Goal: Task Accomplishment & Management: Manage account settings

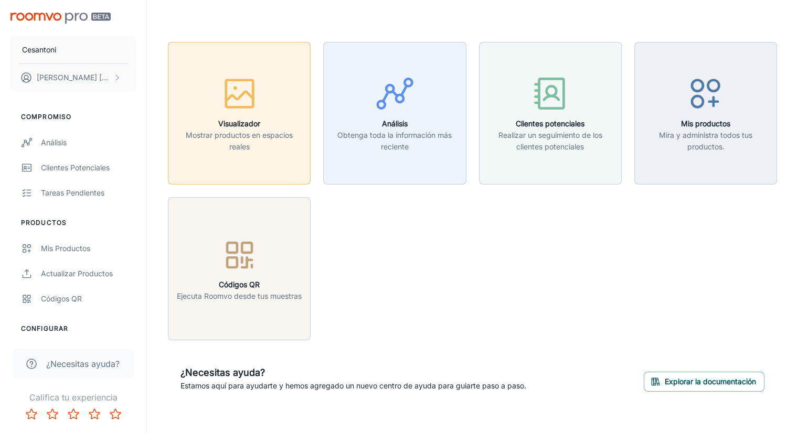
click at [231, 112] on icon "button" at bounding box center [239, 93] width 39 height 39
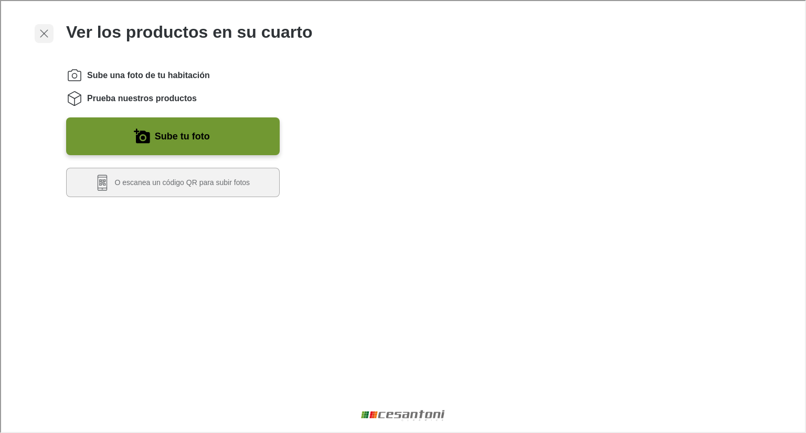
click at [42, 32] on line "button" at bounding box center [42, 32] width 7 height 7
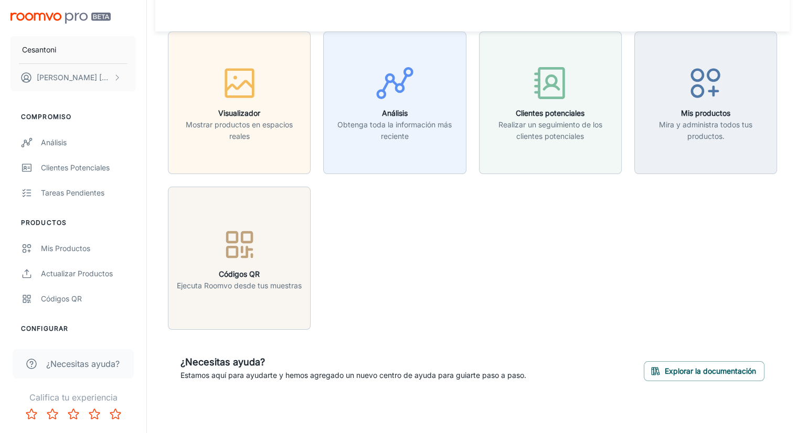
scroll to position [13, 0]
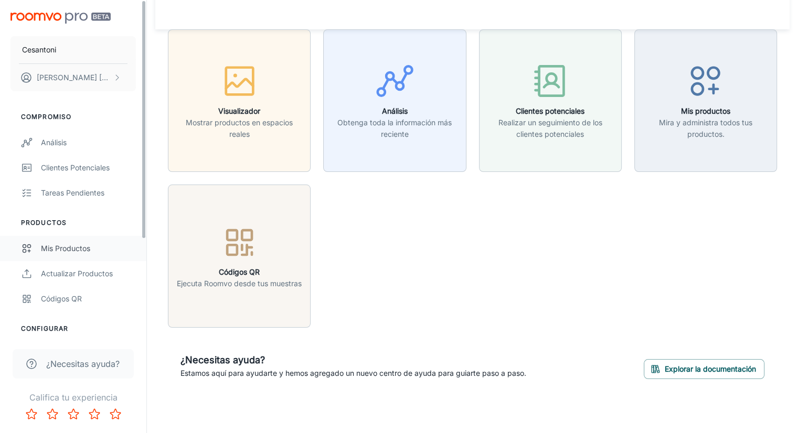
click at [40, 245] on link "Mis productos" at bounding box center [73, 248] width 146 height 25
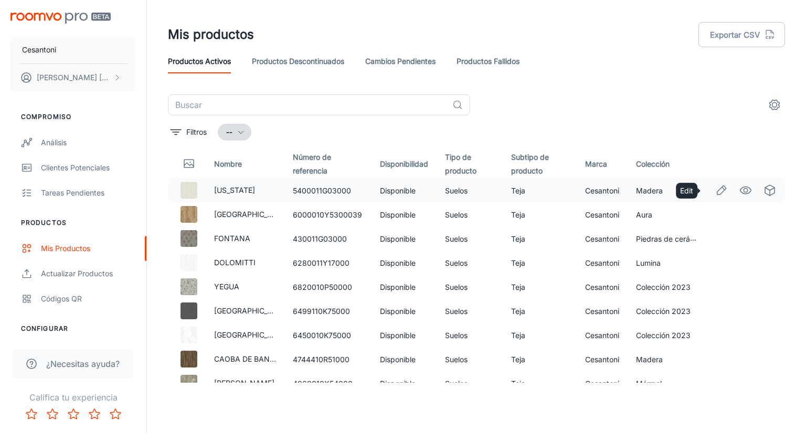
click at [717, 190] on icon "Editar" at bounding box center [721, 190] width 9 height 9
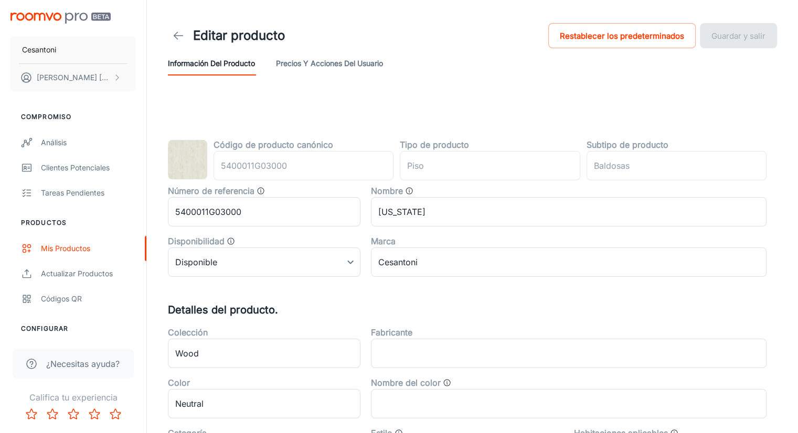
type input "floor"
type input "Tile"
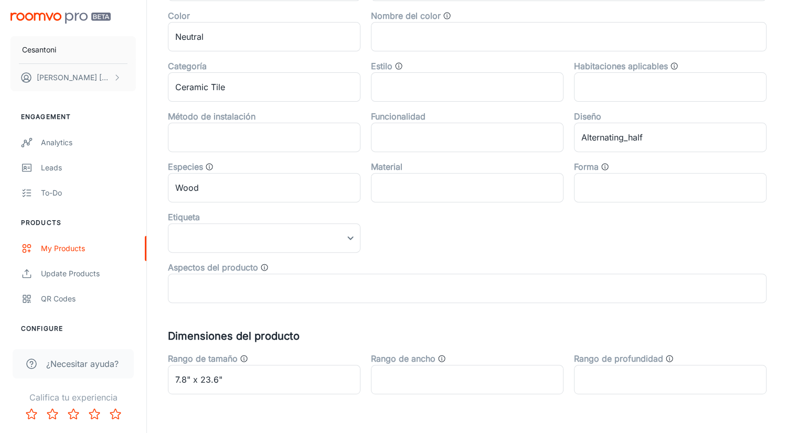
scroll to position [396, 0]
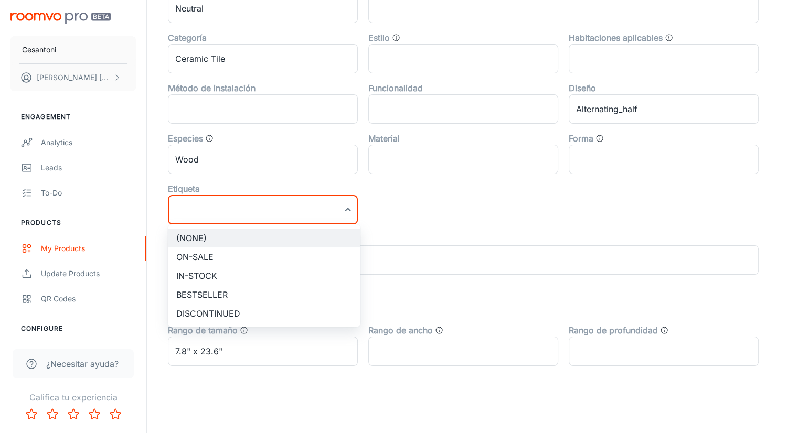
click at [350, 208] on div at bounding box center [403, 216] width 806 height 433
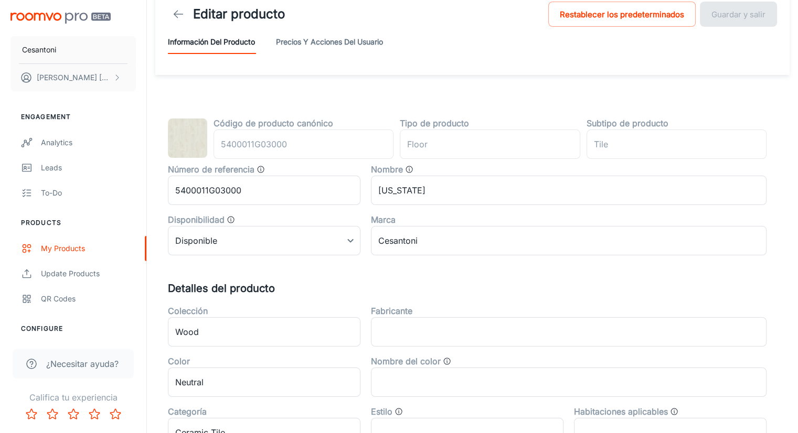
scroll to position [0, 0]
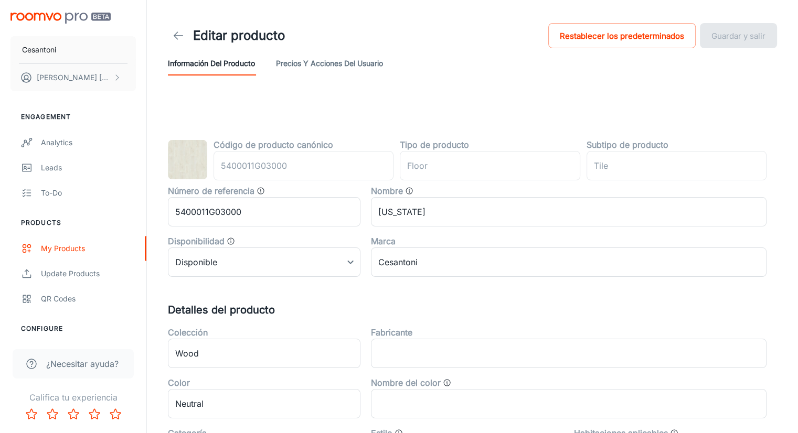
click at [308, 62] on font "Precios y acciones del usuario" at bounding box center [329, 63] width 107 height 9
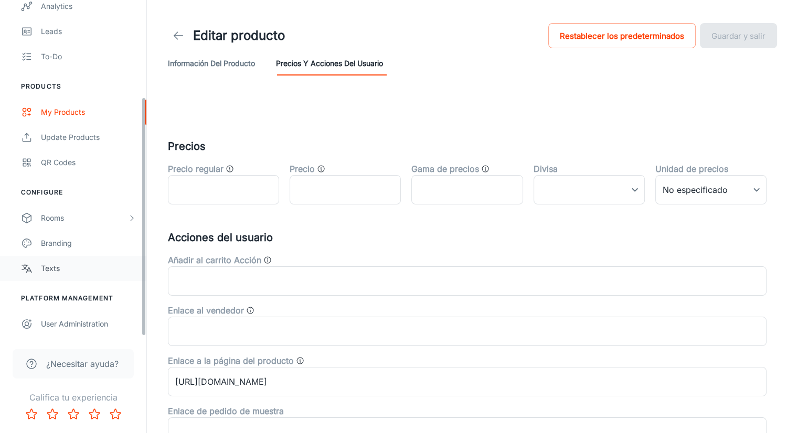
scroll to position [31, 0]
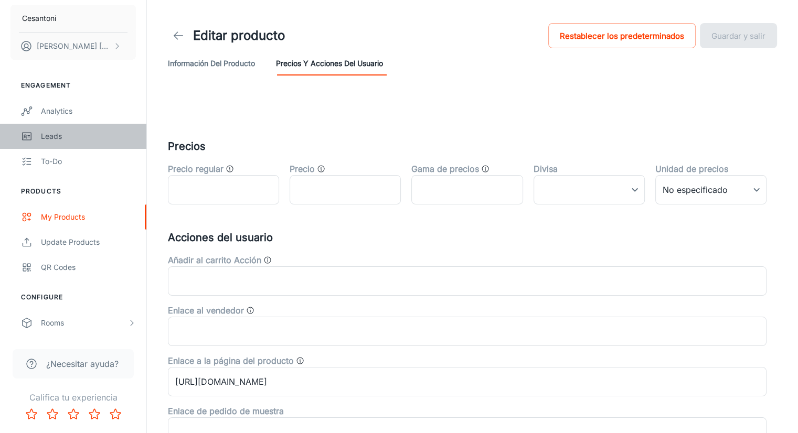
click at [55, 136] on div "Leads" at bounding box center [88, 137] width 95 height 12
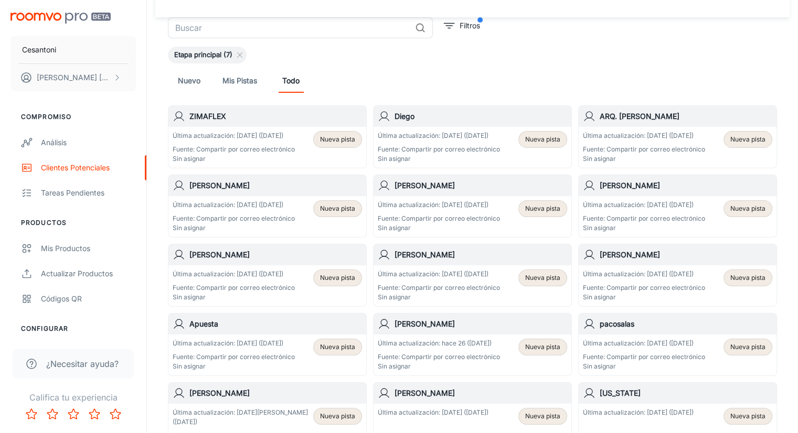
scroll to position [52, 0]
click at [238, 119] on h6 "ZIMAFLEX" at bounding box center [275, 116] width 173 height 12
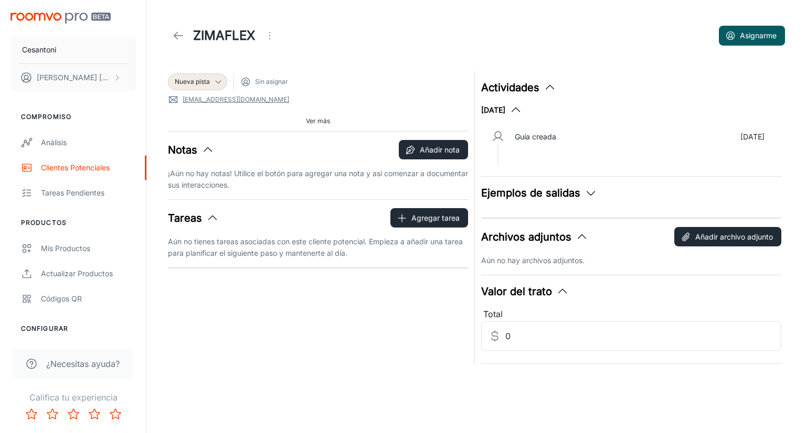
click at [178, 37] on icon at bounding box center [178, 35] width 13 height 13
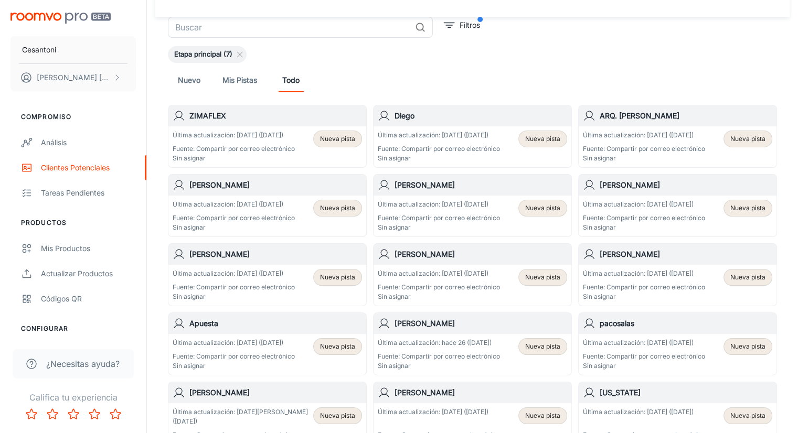
scroll to position [105, 0]
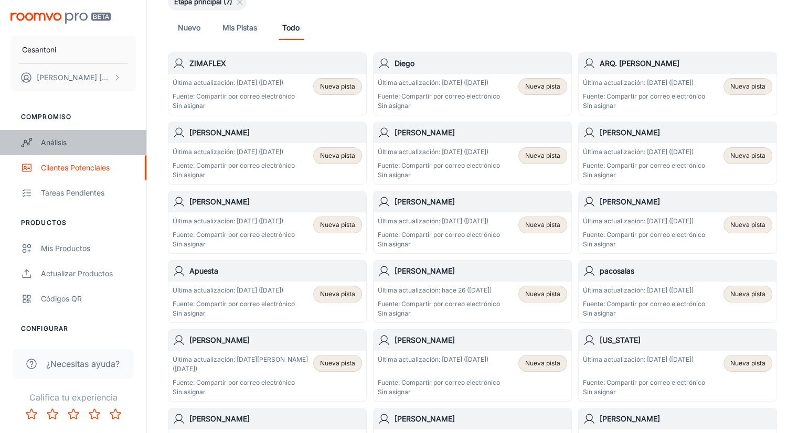
click at [52, 148] on div "Análisis" at bounding box center [88, 143] width 95 height 12
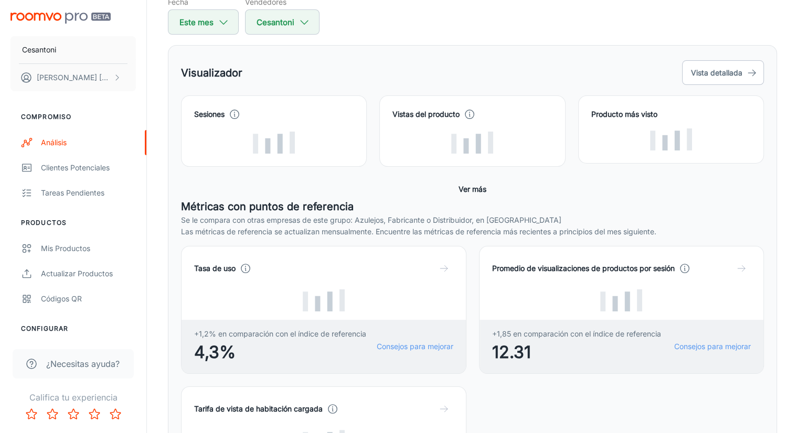
scroll to position [105, 0]
